Goal: Task Accomplishment & Management: Manage account settings

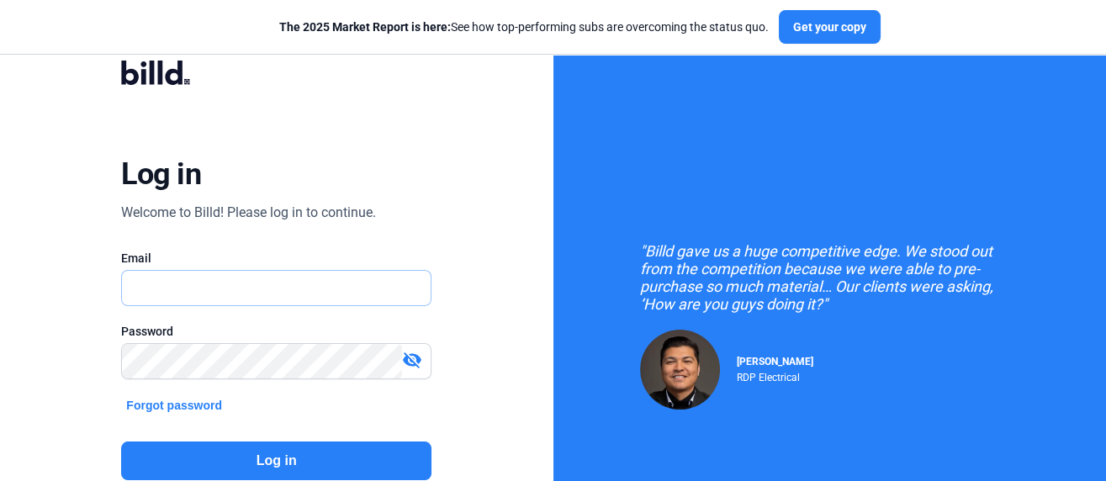
click at [187, 281] on input "text" at bounding box center [267, 288] width 291 height 34
type input "[EMAIL_ADDRESS][DOMAIN_NAME]"
click at [285, 446] on button "Log in" at bounding box center [276, 461] width 310 height 39
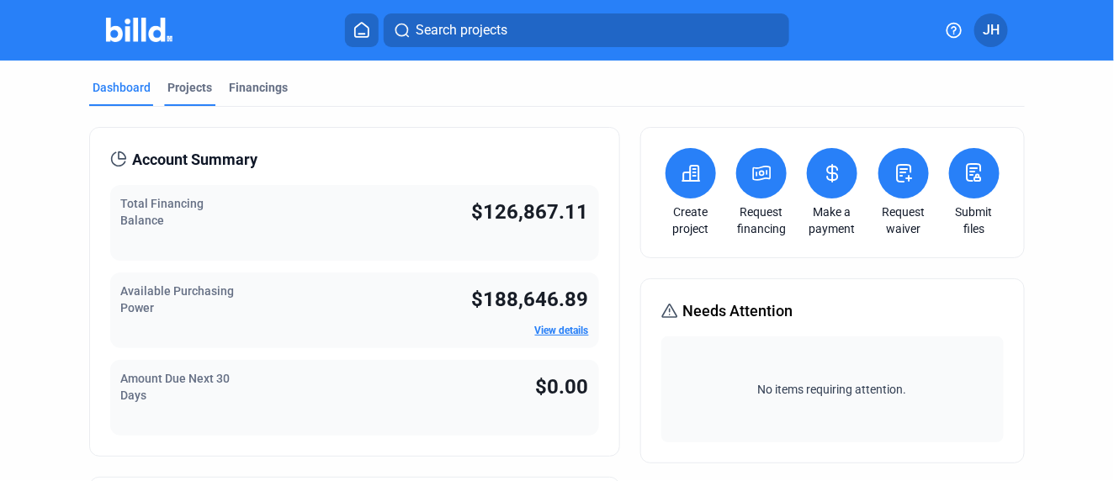
click at [179, 84] on div "Projects" at bounding box center [189, 87] width 45 height 17
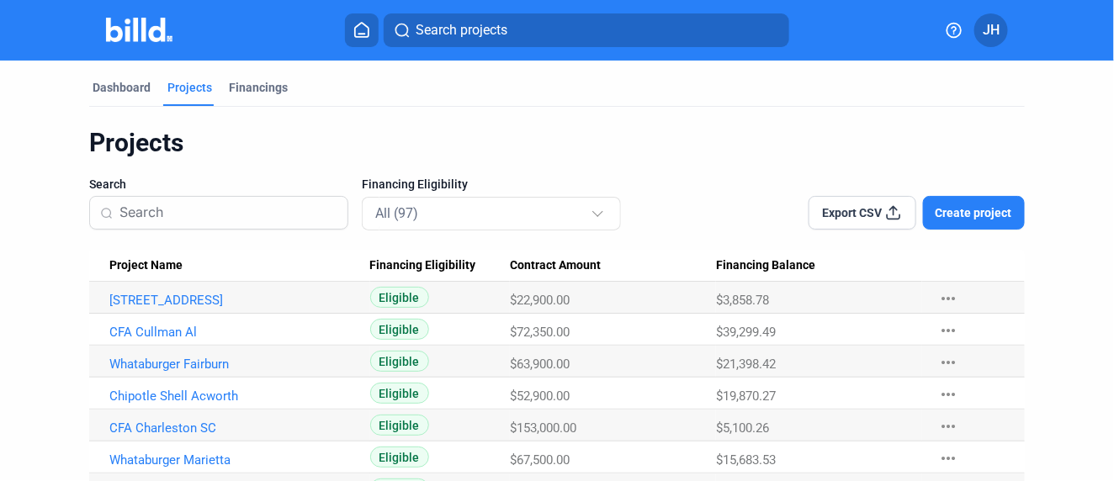
click at [475, 34] on span "Search projects" at bounding box center [462, 30] width 92 height 20
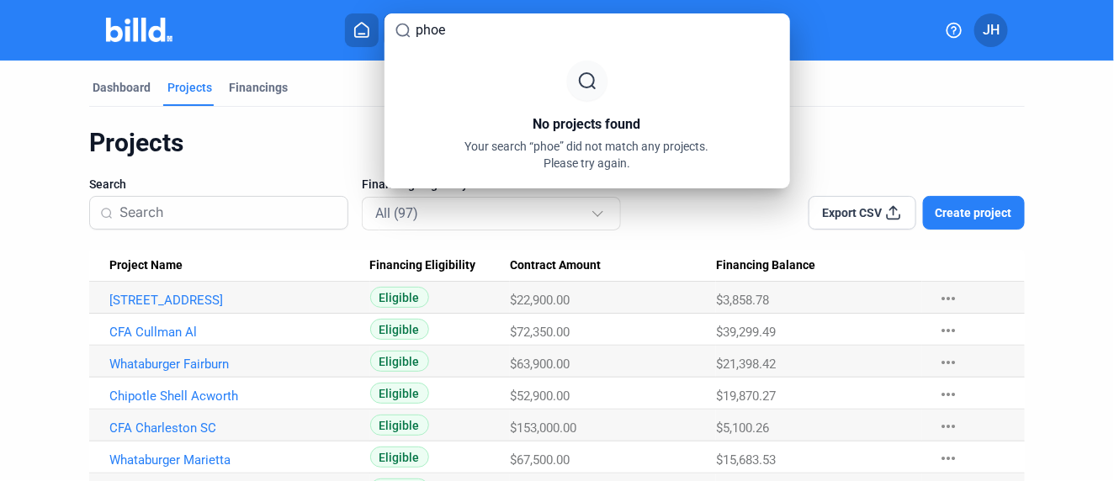
type input "phoe"
click at [31, 287] on div at bounding box center [557, 240] width 1114 height 481
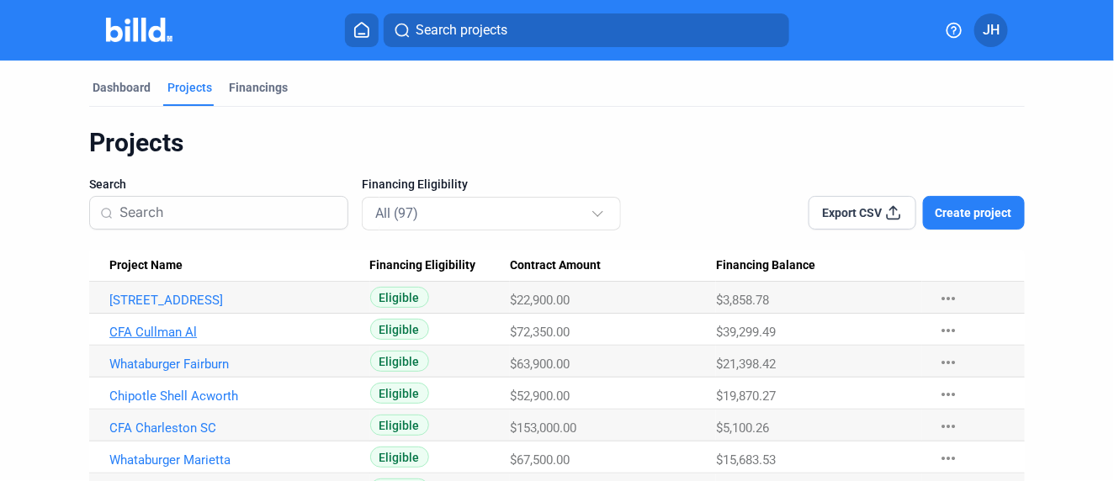
click at [158, 330] on link "CFA Cullman Al" at bounding box center [232, 332] width 247 height 15
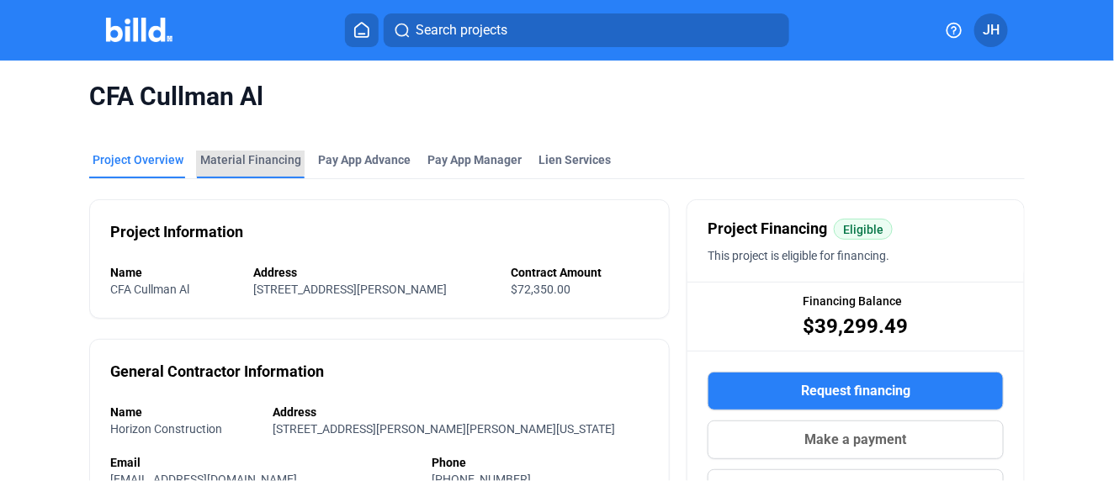
click at [247, 153] on div "Material Financing" at bounding box center [250, 159] width 101 height 17
